Goal: Information Seeking & Learning: Learn about a topic

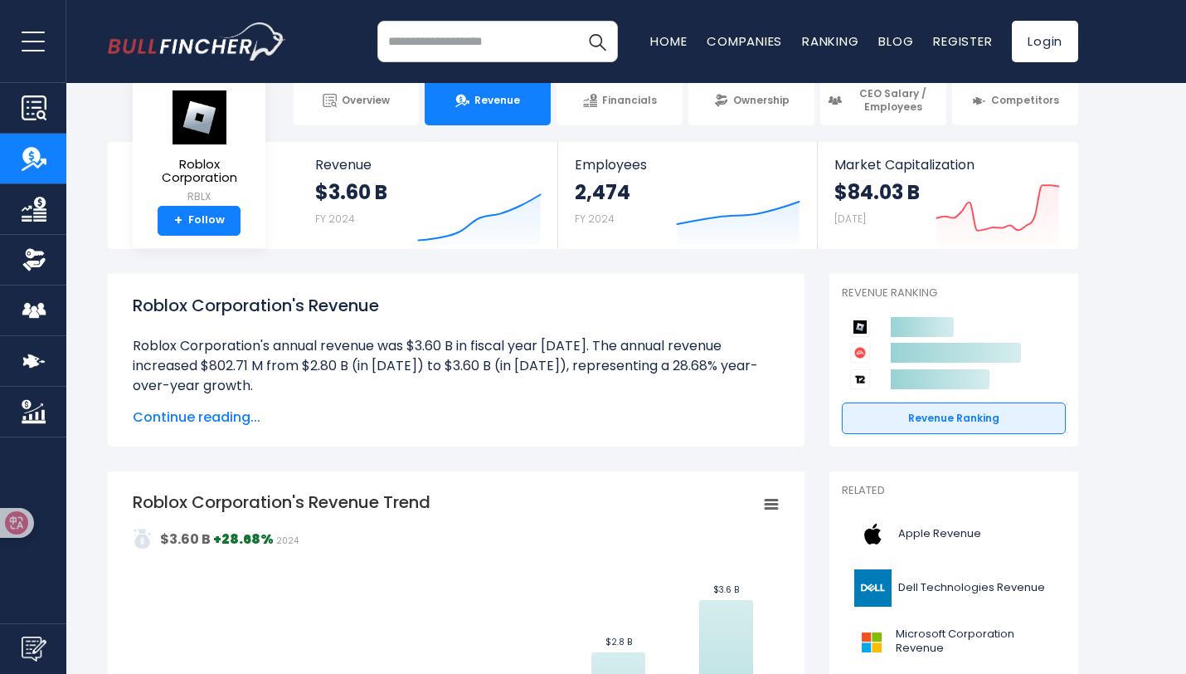
click at [444, 314] on h1 "Roblox Corporation's Revenue" at bounding box center [456, 305] width 647 height 25
click at [193, 413] on span "Continue reading..." at bounding box center [456, 417] width 647 height 20
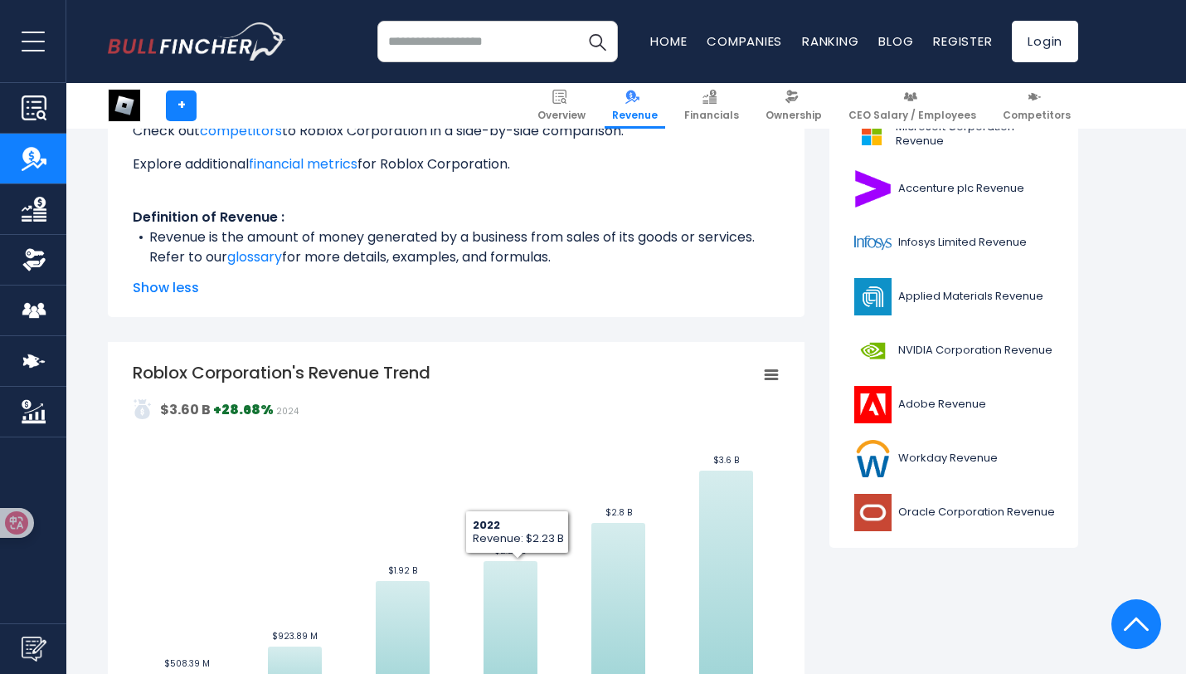
scroll to position [447, 0]
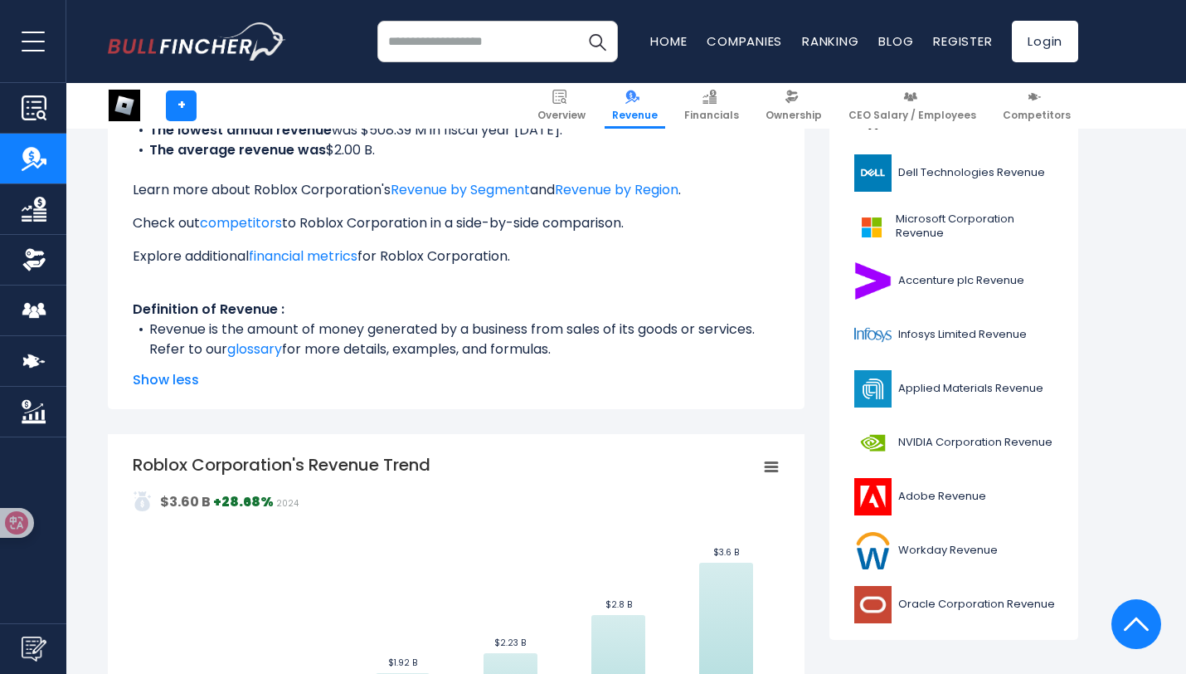
click at [195, 41] on img "Go to homepage" at bounding box center [197, 41] width 178 height 38
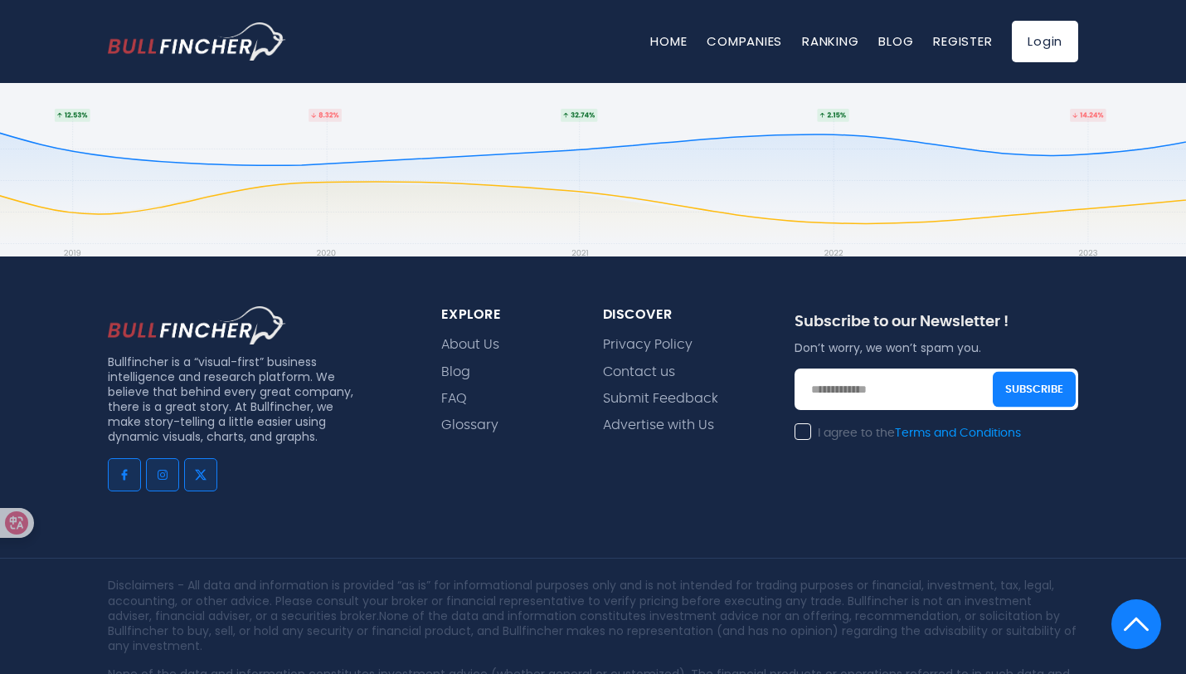
scroll to position [3567, 0]
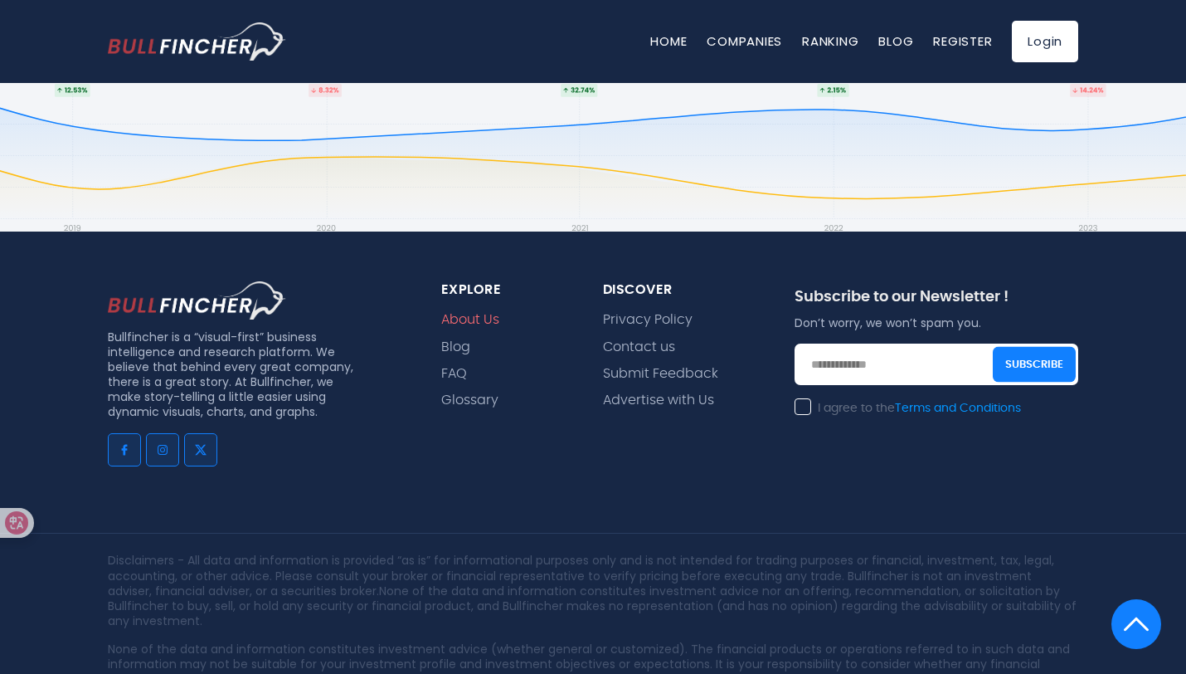
click at [479, 314] on link "About Us" at bounding box center [470, 320] width 58 height 16
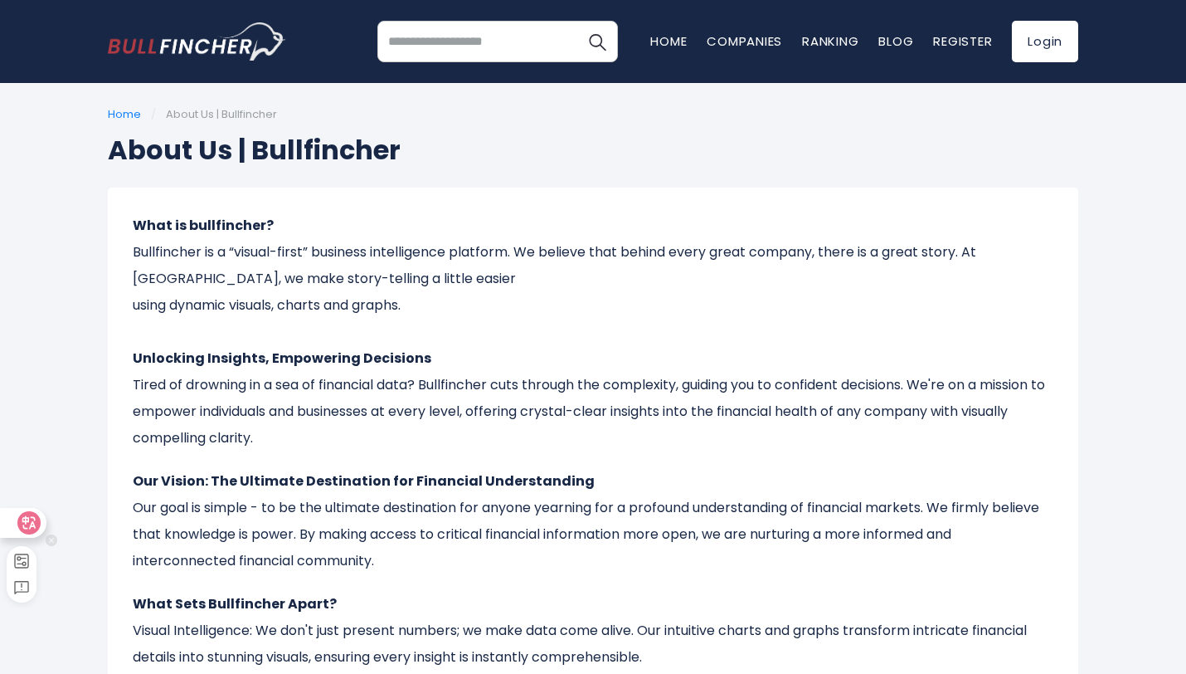
click at [24, 525] on icon at bounding box center [29, 522] width 14 height 13
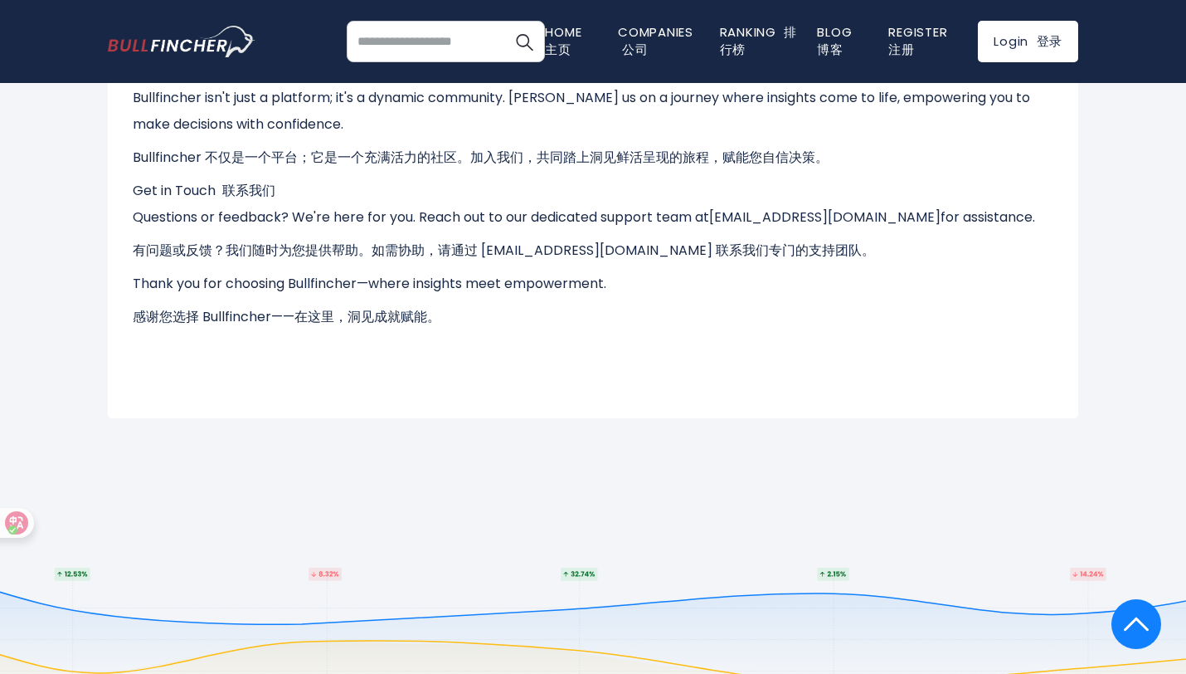
scroll to position [1244, 0]
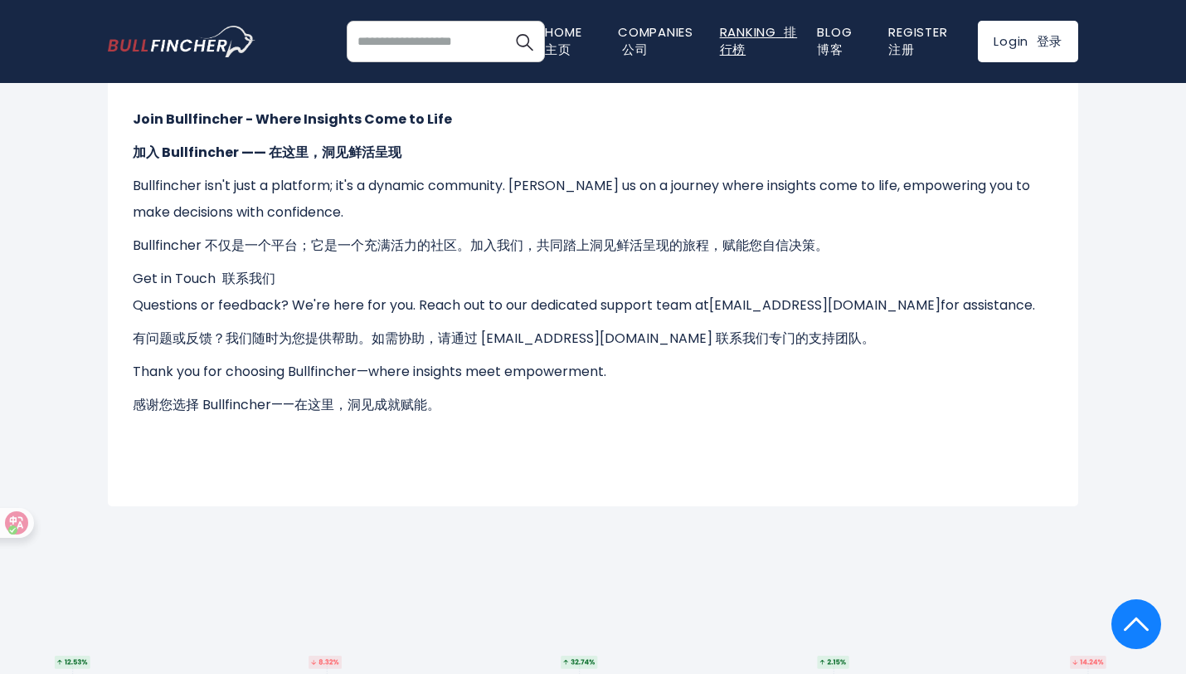
click at [740, 51] on font "排行榜" at bounding box center [759, 40] width 78 height 35
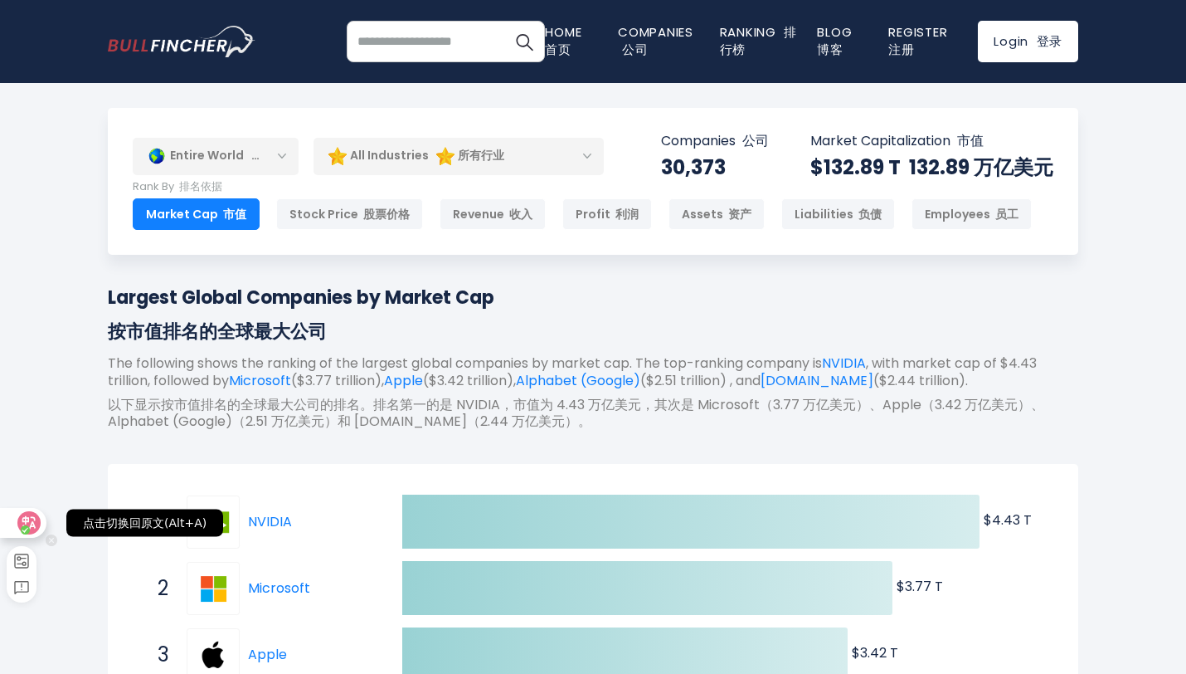
click at [33, 523] on icon at bounding box center [29, 522] width 14 height 13
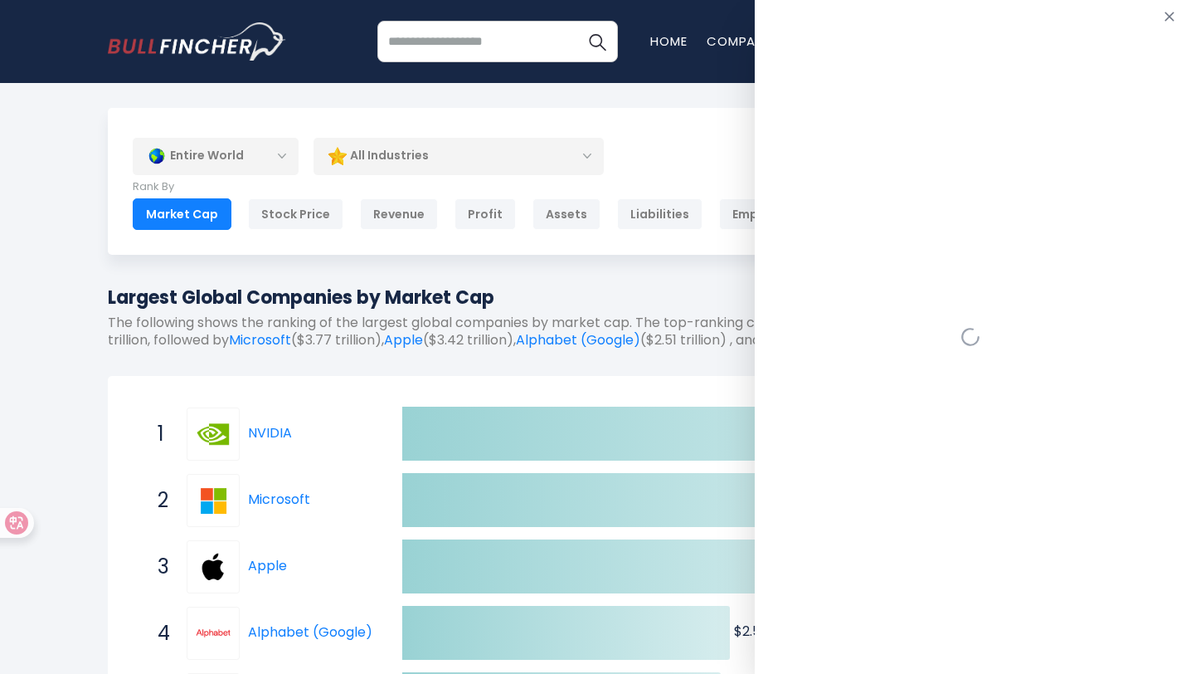
click at [531, 109] on div "Entire World Entire World 30,373 North America United States 3,966 Canada" at bounding box center [593, 181] width 971 height 147
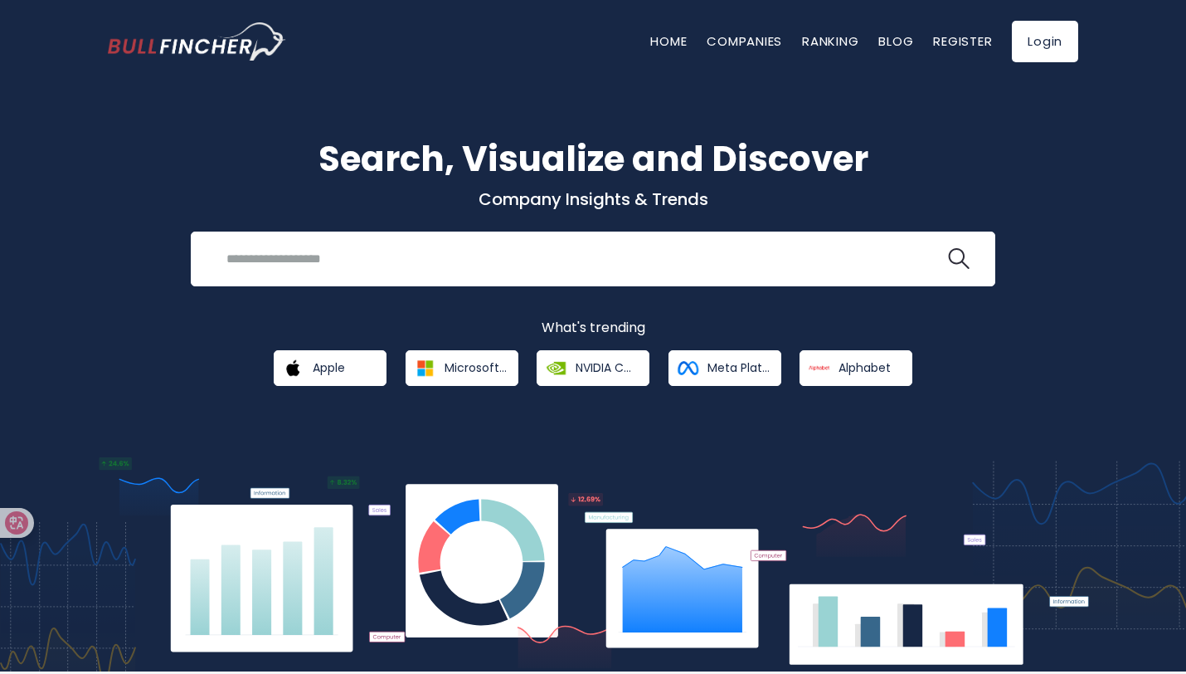
click at [380, 46] on div "Home Companies Ranking Blog Register Login" at bounding box center [593, 41] width 971 height 83
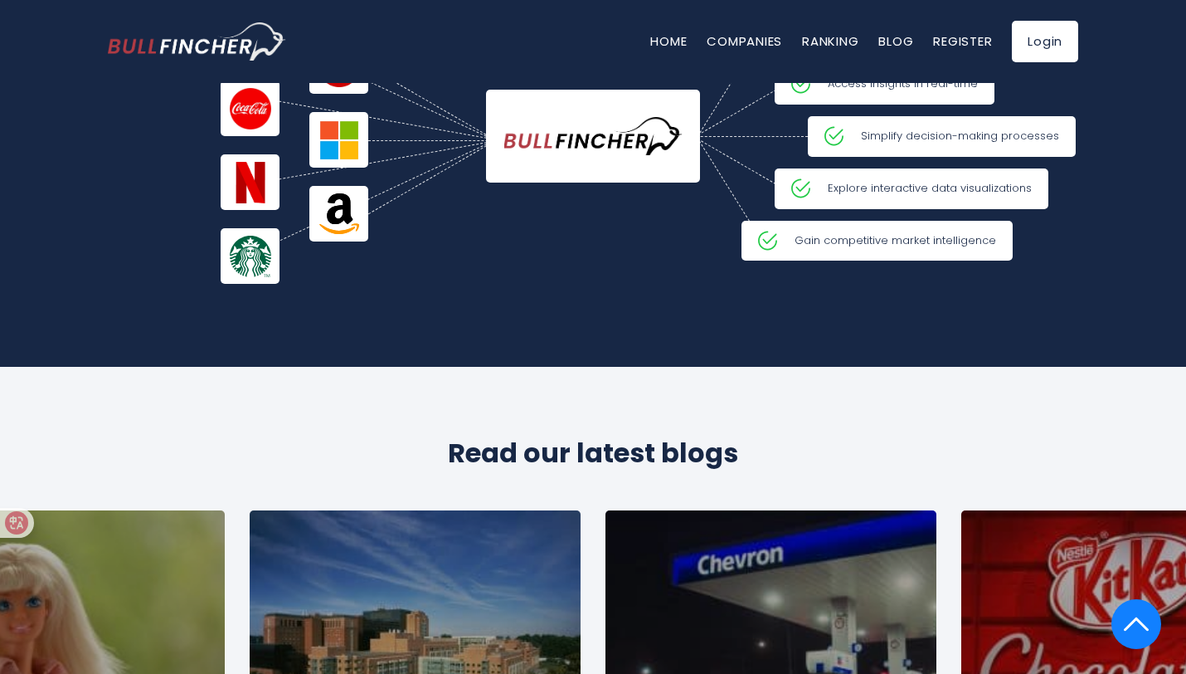
scroll to position [2655, 0]
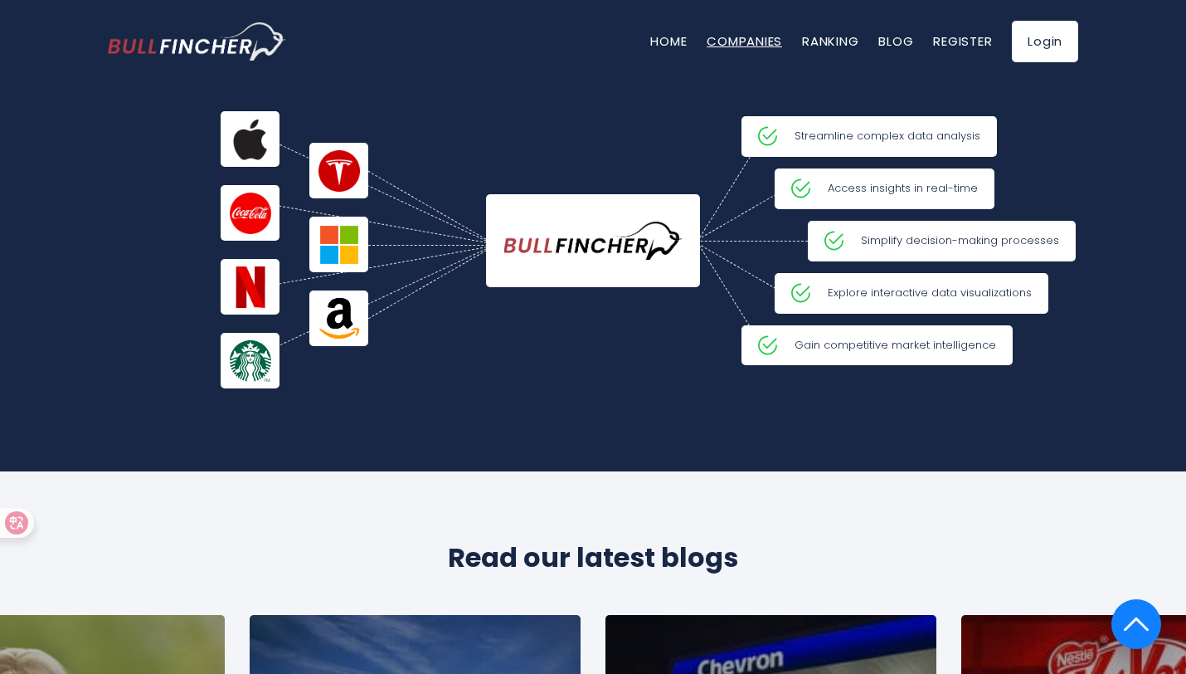
click at [746, 35] on link "Companies" at bounding box center [744, 40] width 75 height 17
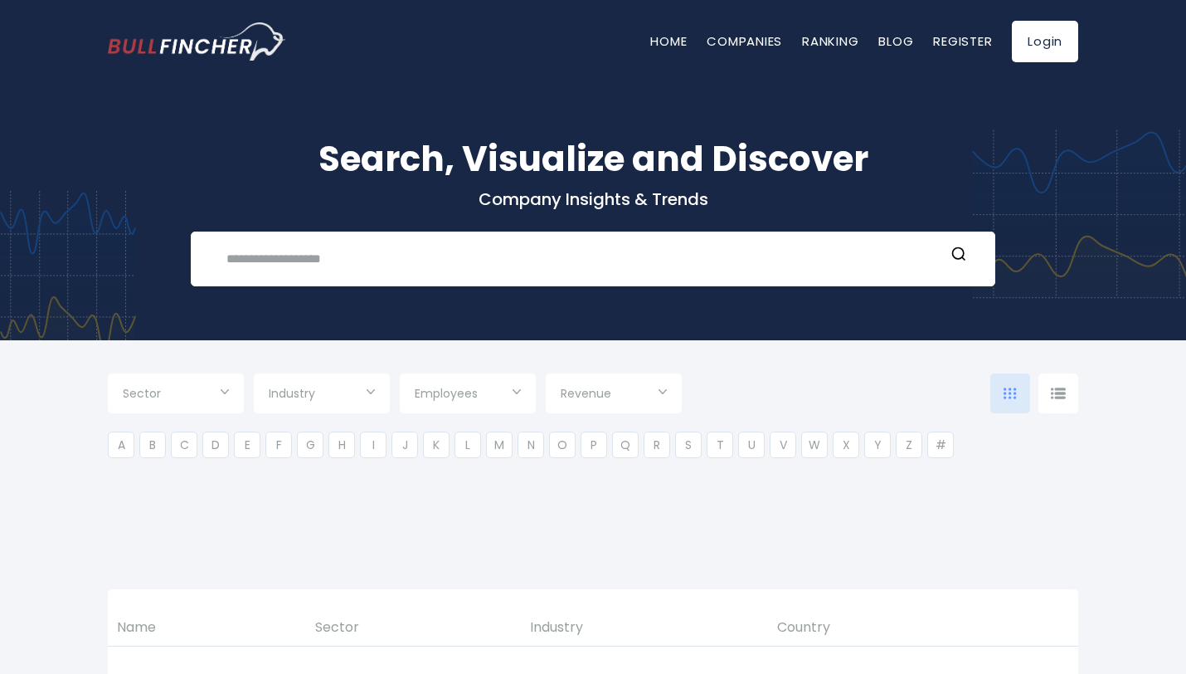
type input "***"
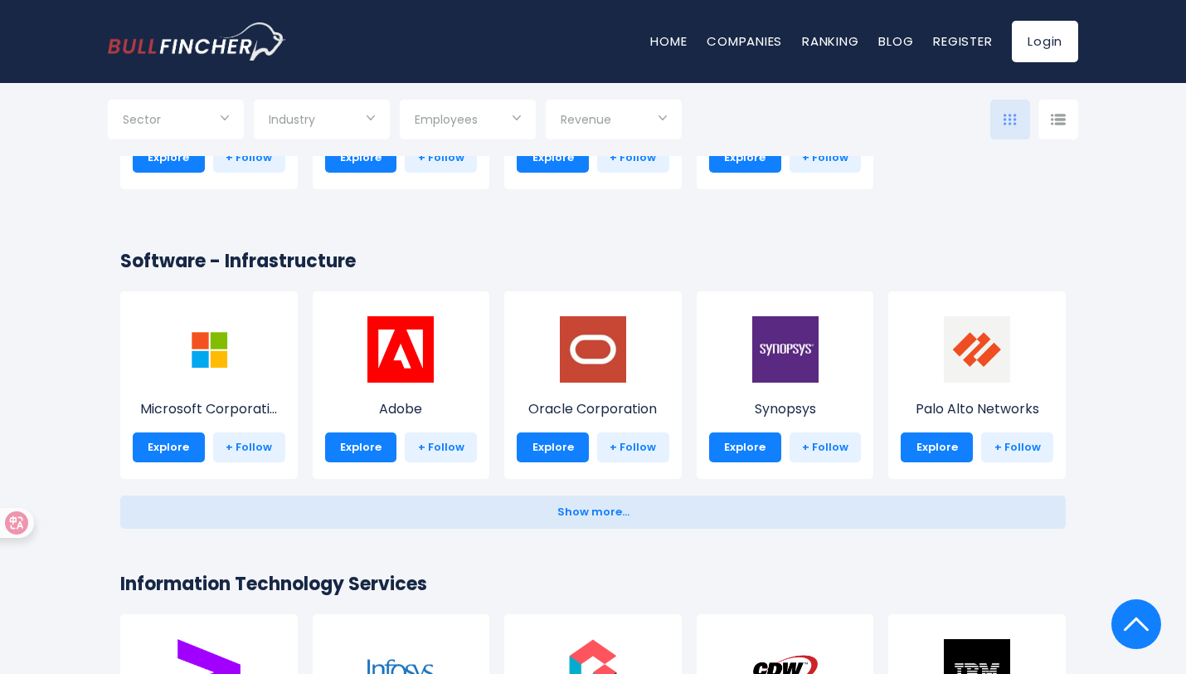
scroll to position [1493, 0]
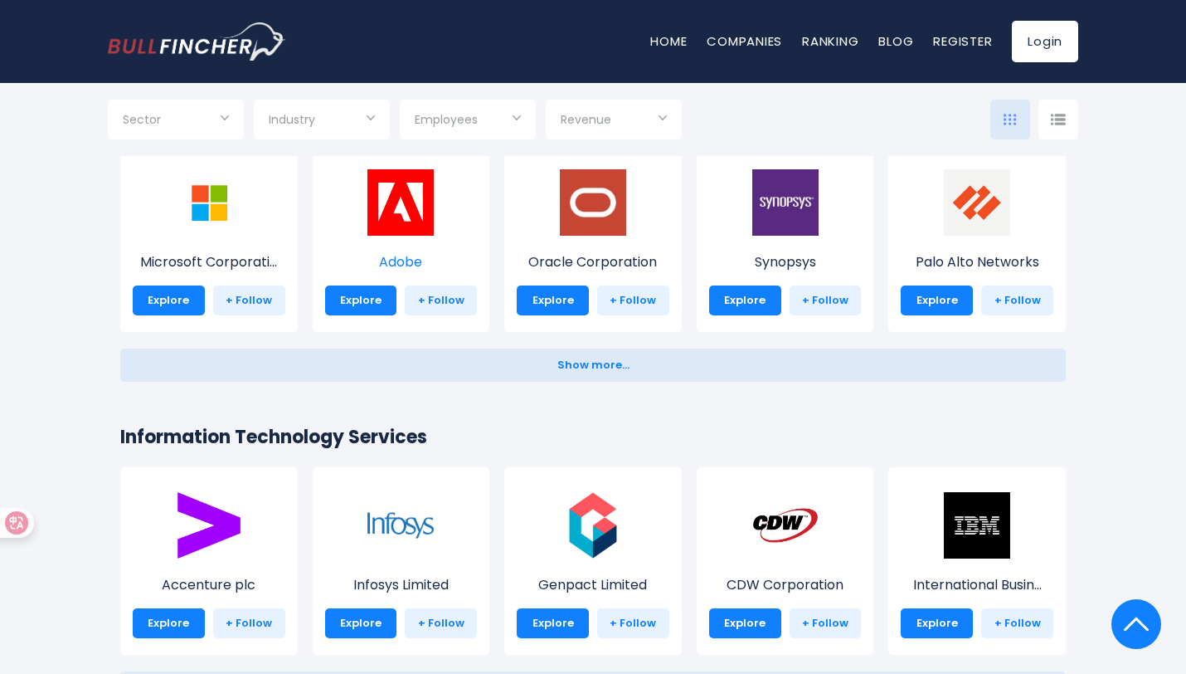
click at [401, 225] on img at bounding box center [401, 202] width 66 height 66
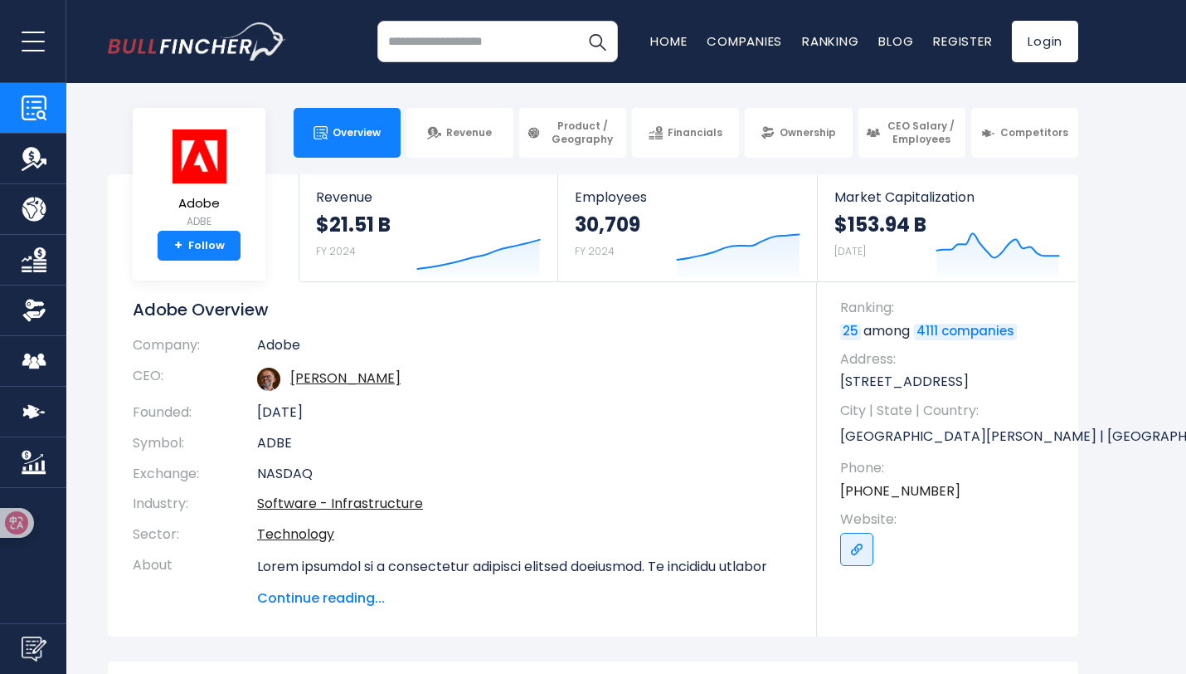
click at [663, 339] on td "Adobe" at bounding box center [524, 349] width 535 height 24
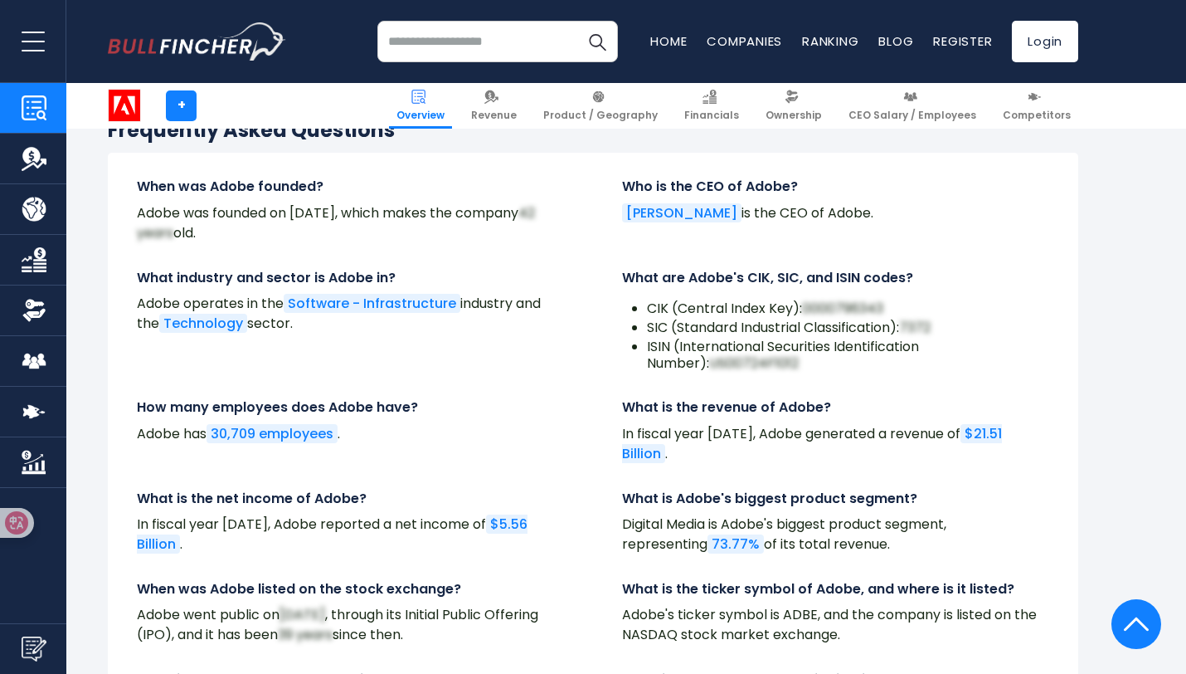
scroll to position [5558, 0]
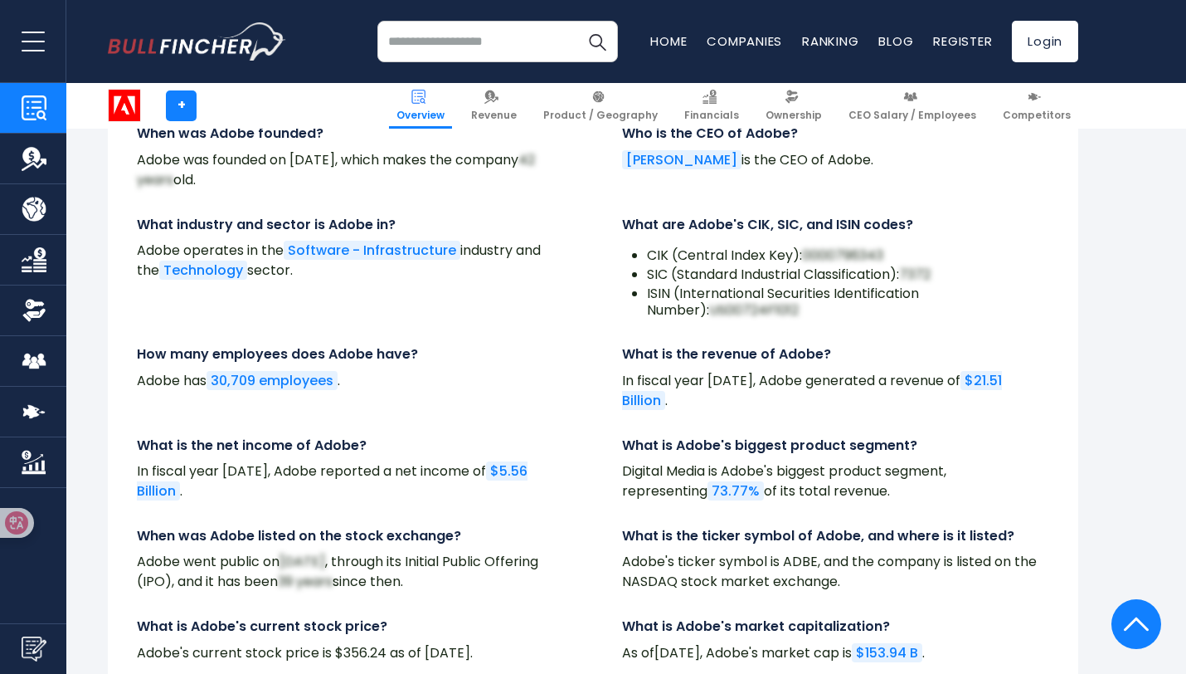
click at [35, 158] on img "Company Revenue" at bounding box center [34, 158] width 25 height 25
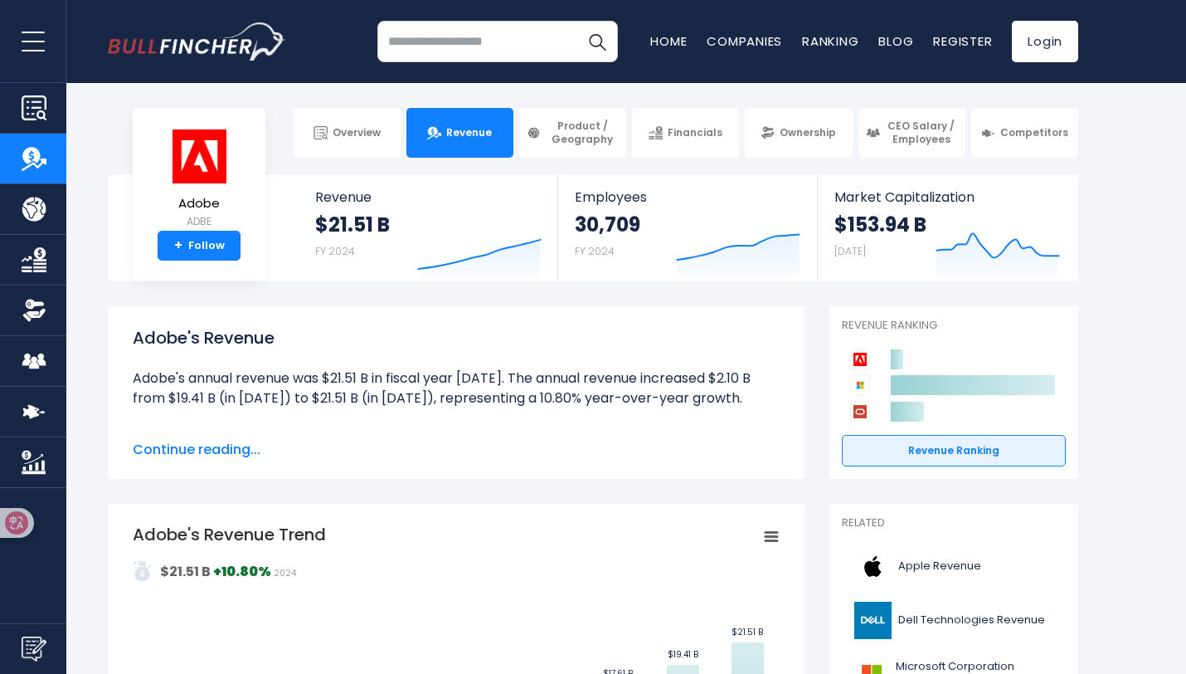
click at [36, 213] on img "Company Product/Geography" at bounding box center [34, 209] width 25 height 25
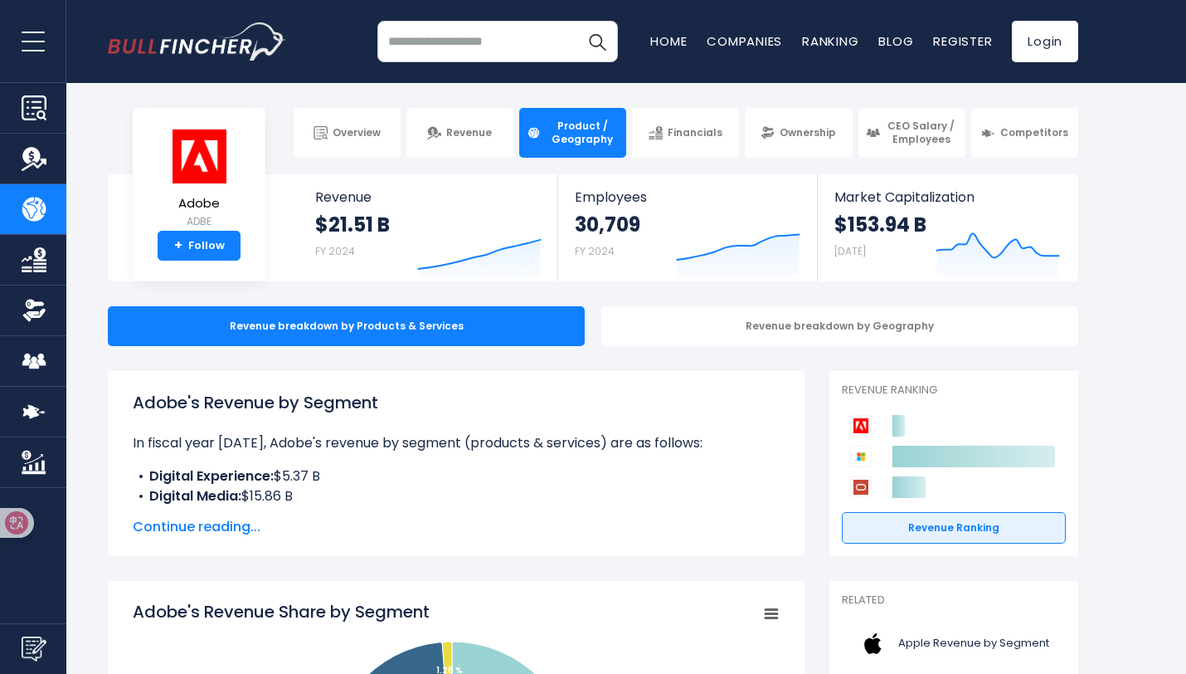
click at [27, 256] on img "Company Financials" at bounding box center [34, 259] width 25 height 25
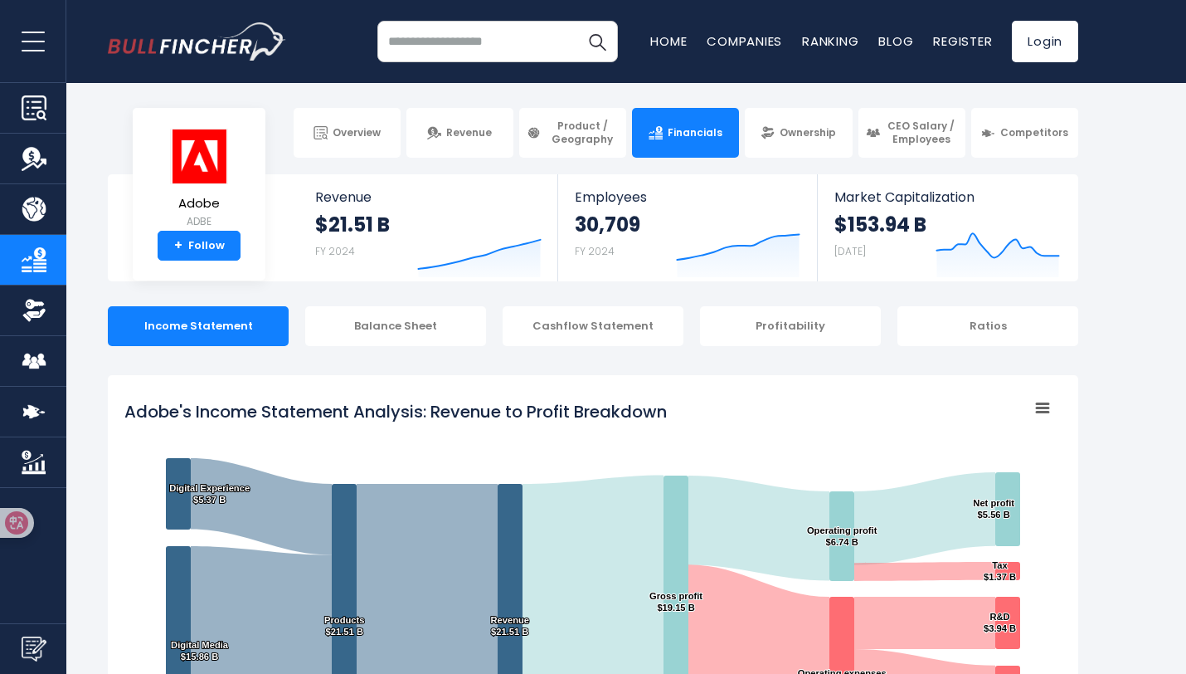
scroll to position [83, 0]
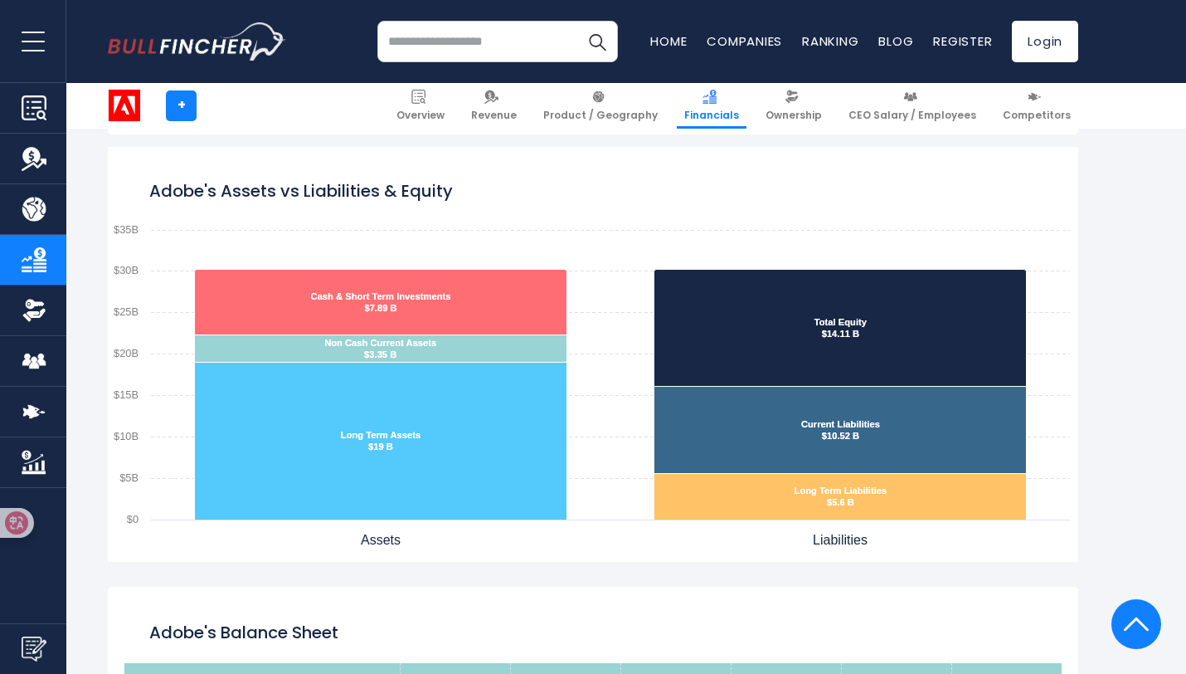
scroll to position [1230, 0]
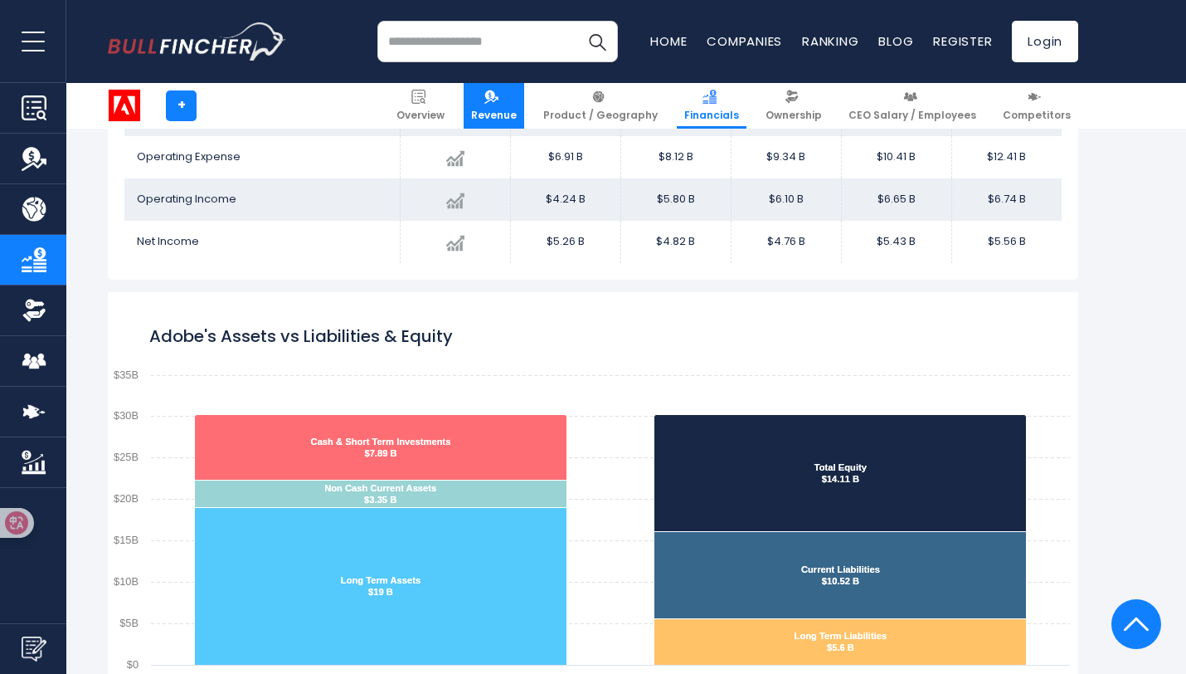
click at [510, 113] on span "Revenue" at bounding box center [494, 115] width 46 height 13
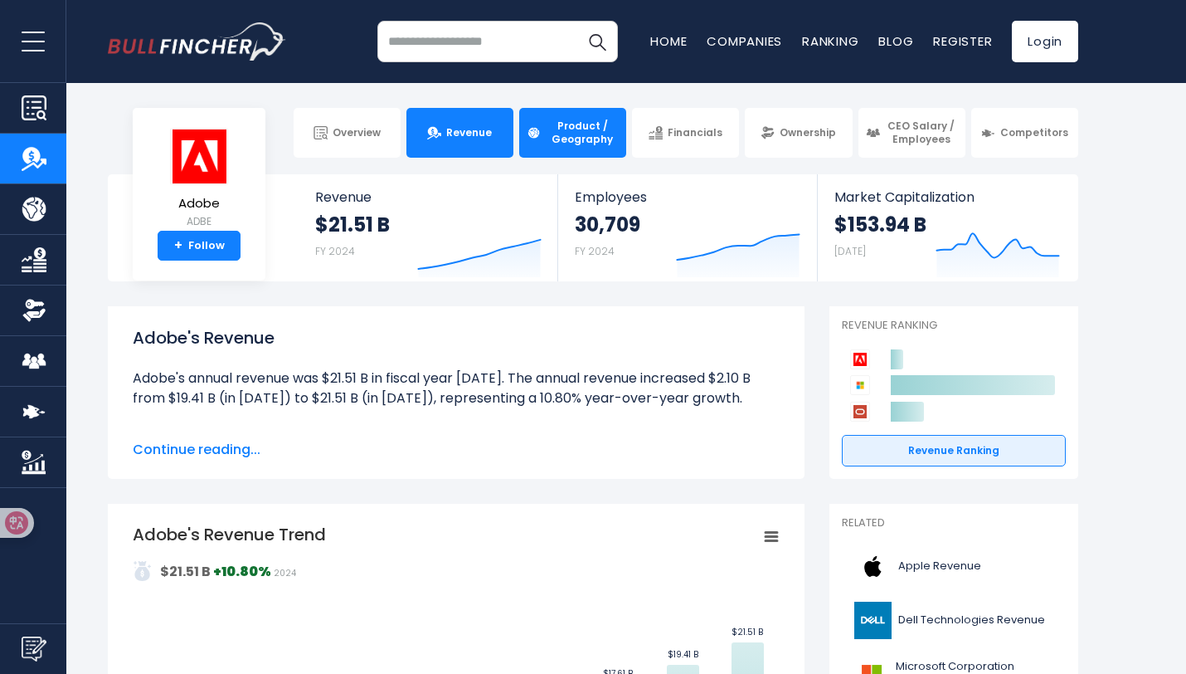
drag, startPoint x: 592, startPoint y: 129, endPoint x: 562, endPoint y: 146, distance: 34.6
click at [592, 129] on span "Product / Geography" at bounding box center [582, 132] width 73 height 26
